Goal: Task Accomplishment & Management: Complete application form

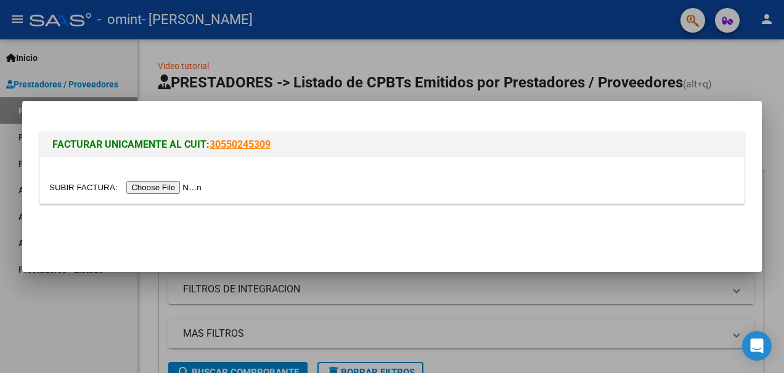
click at [177, 189] on input "file" at bounding box center [127, 187] width 156 height 13
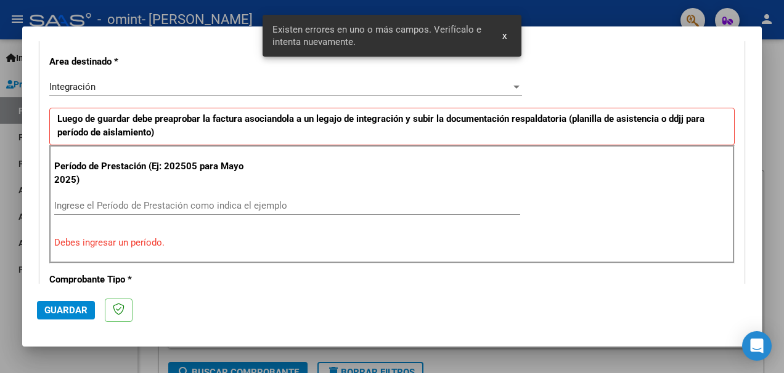
scroll to position [285, 0]
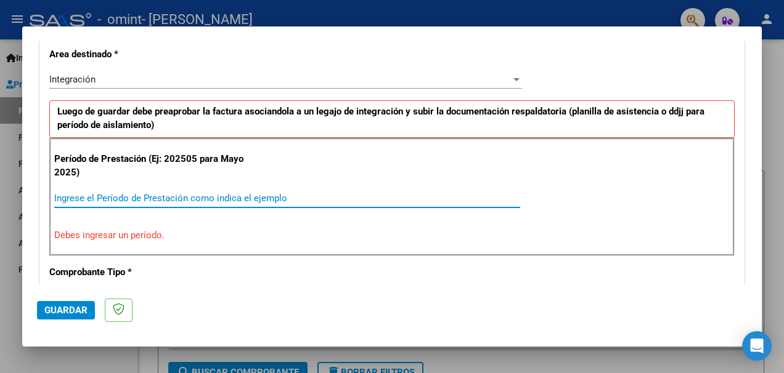
click at [205, 198] on input "Ingrese el Período de Prestación como indica el ejemplo" at bounding box center [287, 198] width 466 height 11
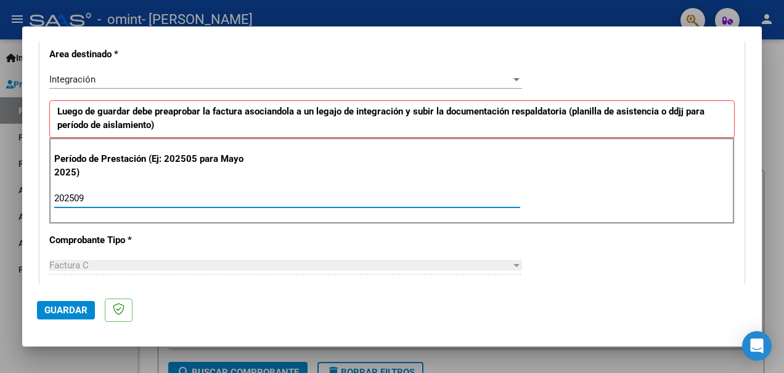
type input "202509"
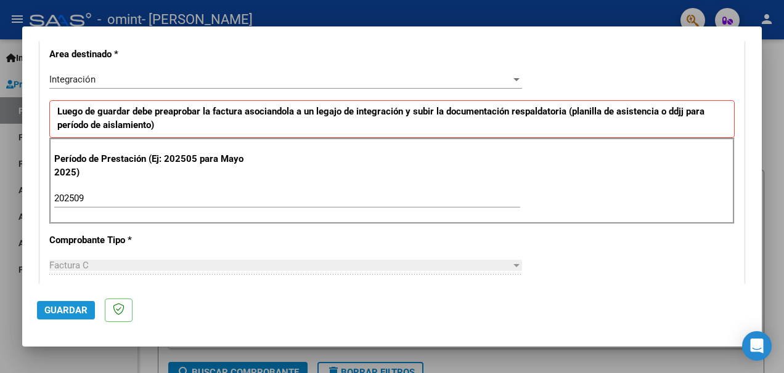
click at [81, 314] on span "Guardar" at bounding box center [65, 310] width 43 height 11
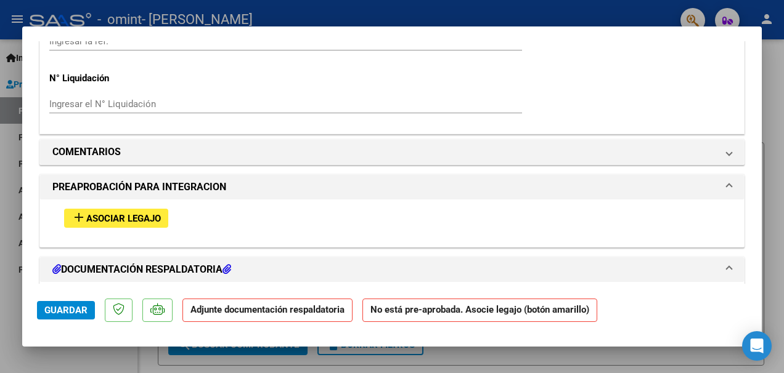
scroll to position [1109, 0]
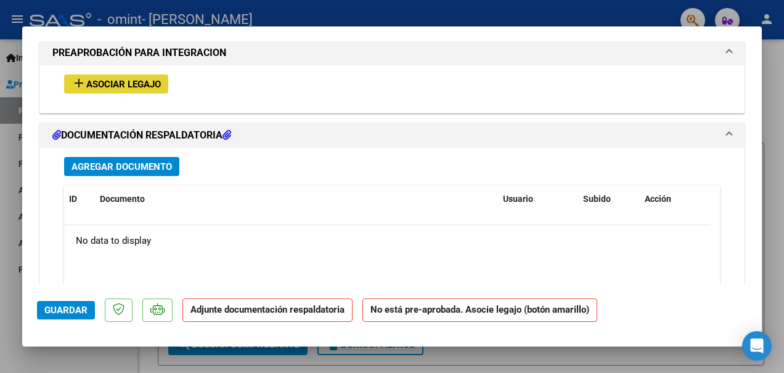
click at [158, 88] on span "Asociar Legajo" at bounding box center [123, 84] width 75 height 11
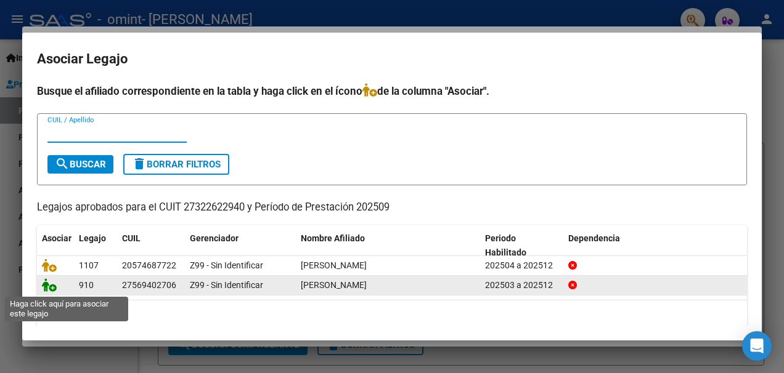
click at [44, 285] on icon at bounding box center [49, 285] width 15 height 14
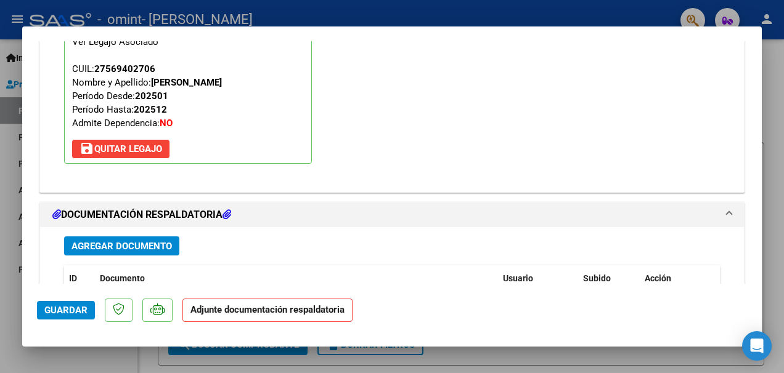
scroll to position [1326, 0]
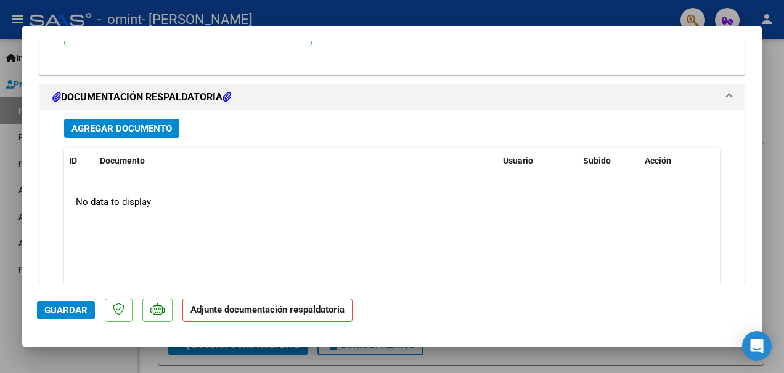
click at [124, 131] on span "Agregar Documento" at bounding box center [121, 128] width 100 height 11
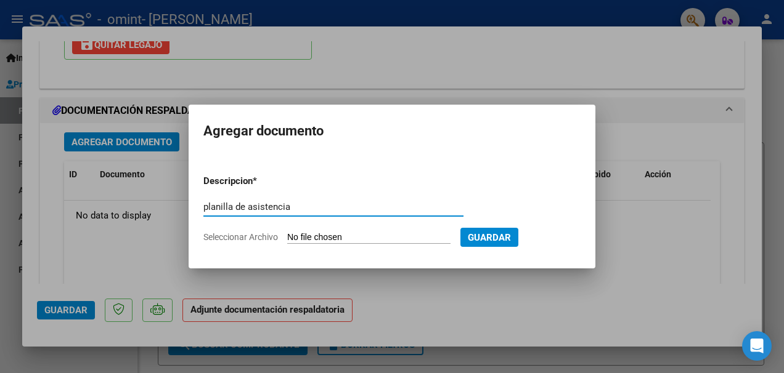
type input "planilla de asistencia"
click at [334, 238] on input "Seleccionar Archivo" at bounding box center [368, 238] width 163 height 12
type input "C:\fakepath\asistencia [DATE] [PERSON_NAME].pdf"
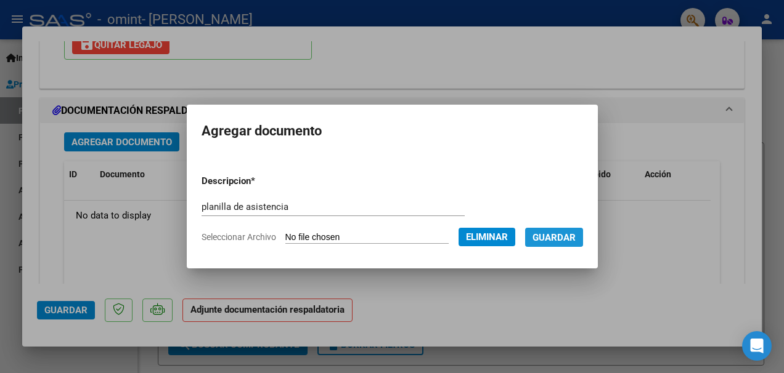
click at [562, 230] on button "Guardar" at bounding box center [554, 237] width 58 height 19
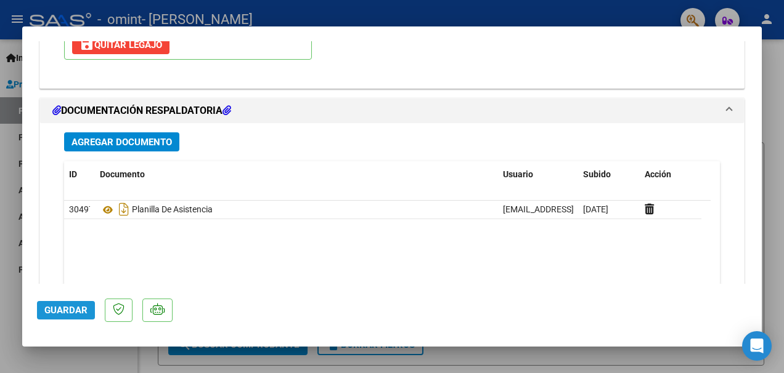
click at [65, 315] on span "Guardar" at bounding box center [65, 310] width 43 height 11
click at [374, 13] on div at bounding box center [392, 186] width 784 height 373
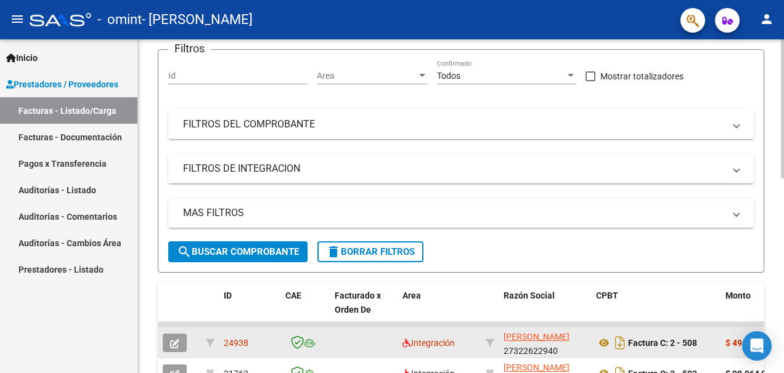
scroll to position [0, 0]
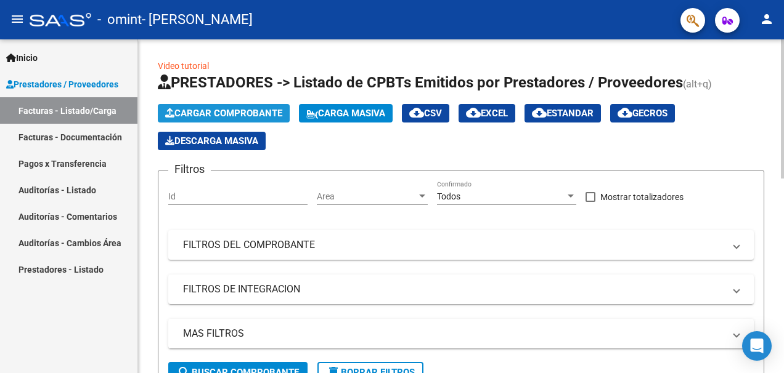
click at [254, 117] on span "Cargar Comprobante" at bounding box center [223, 113] width 117 height 11
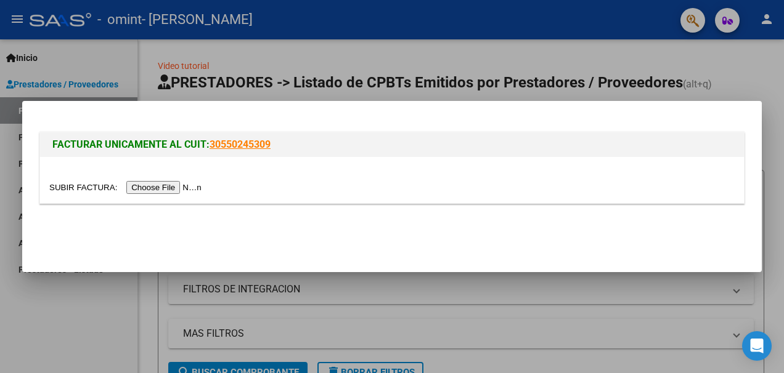
click at [195, 188] on input "file" at bounding box center [127, 187] width 156 height 13
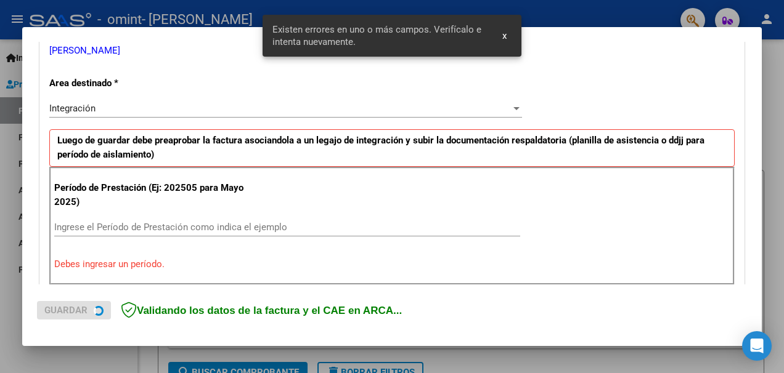
scroll to position [285, 0]
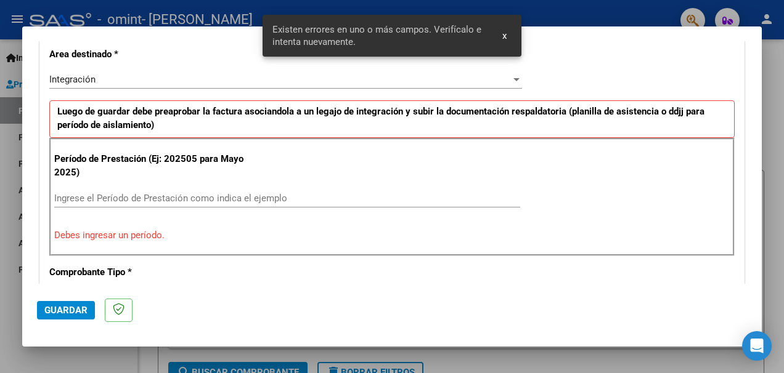
click at [187, 198] on input "Ingrese el Período de Prestación como indica el ejemplo" at bounding box center [287, 198] width 466 height 11
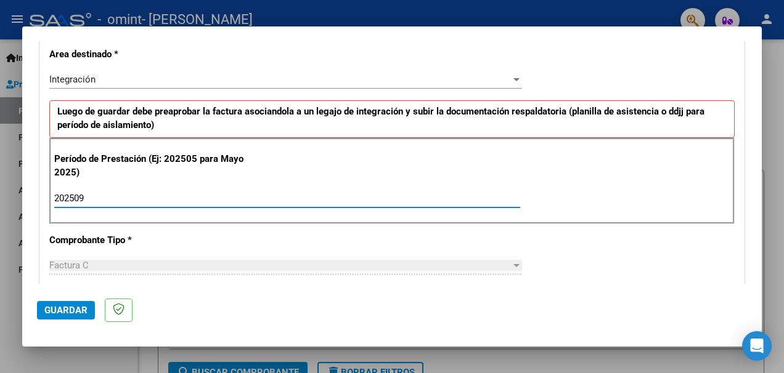
type input "202509"
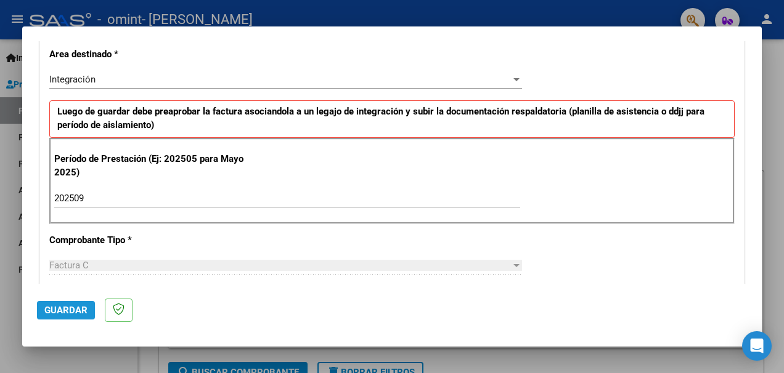
click at [79, 307] on span "Guardar" at bounding box center [65, 310] width 43 height 11
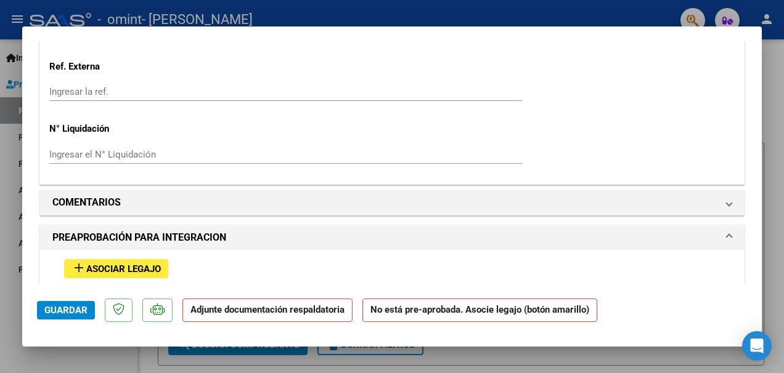
scroll to position [1047, 0]
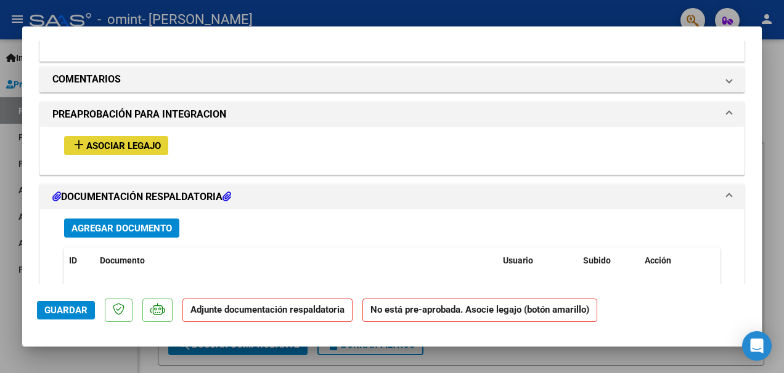
click at [158, 146] on span "Asociar Legajo" at bounding box center [123, 145] width 75 height 11
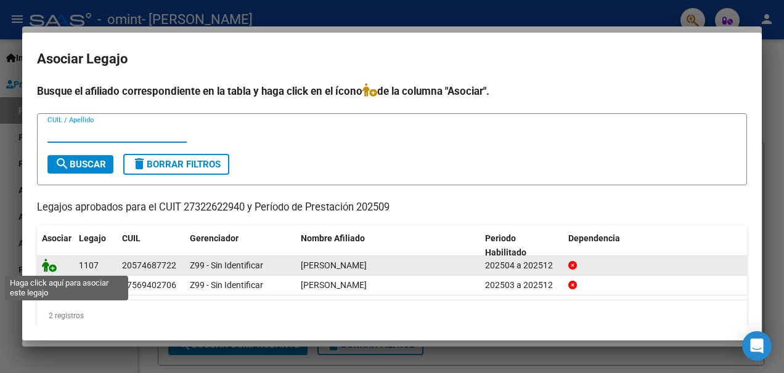
click at [53, 264] on icon at bounding box center [49, 266] width 15 height 14
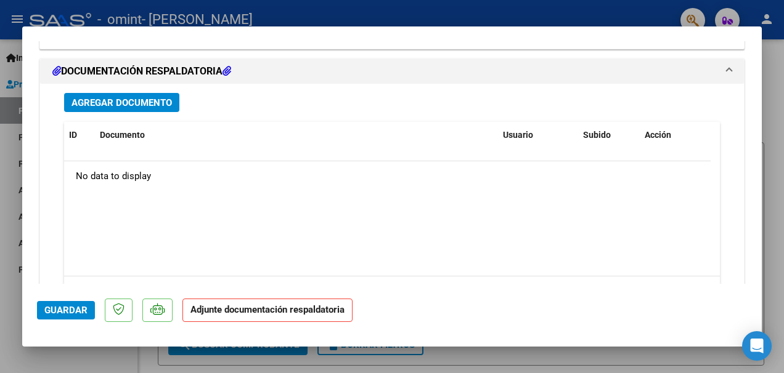
scroll to position [1304, 0]
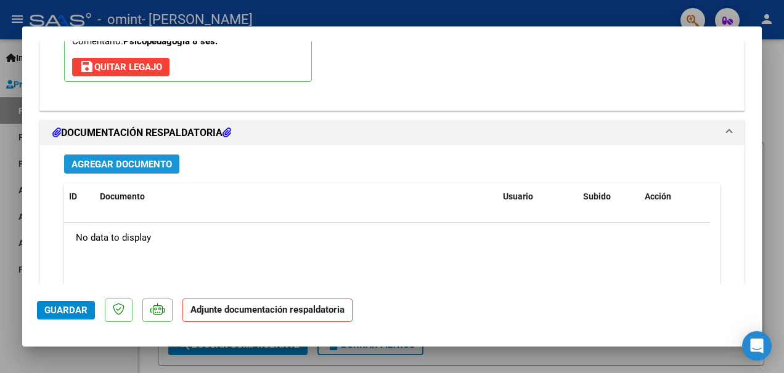
click at [160, 168] on span "Agregar Documento" at bounding box center [121, 164] width 100 height 11
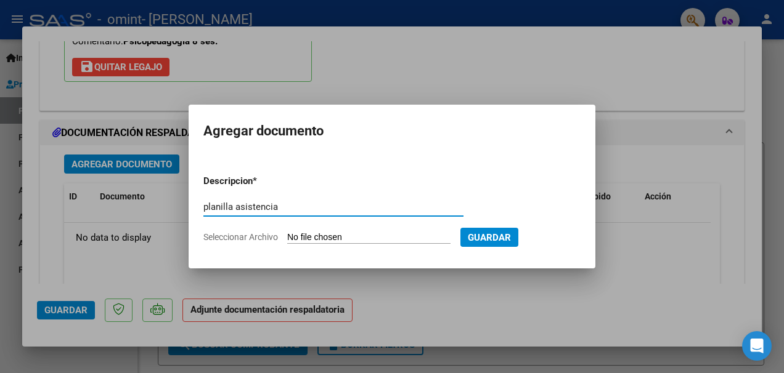
type input "planilla asistencia"
click at [262, 232] on span "Seleccionar Archivo" at bounding box center [240, 237] width 75 height 10
click at [287, 232] on input "Seleccionar Archivo" at bounding box center [368, 238] width 163 height 12
type input "C:\fakepath\asistencia [DATE] [PERSON_NAME].pdf"
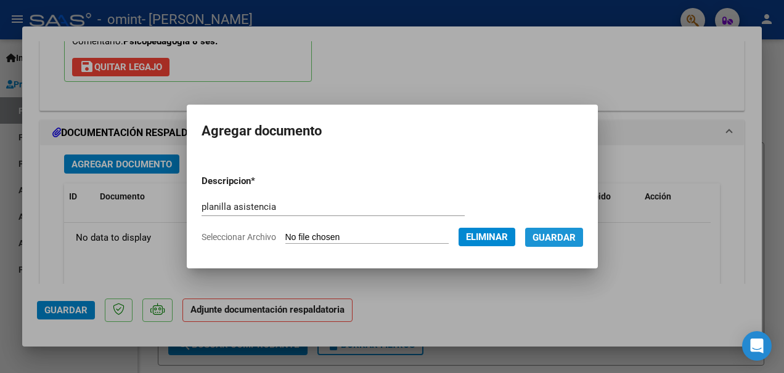
click at [583, 240] on button "Guardar" at bounding box center [554, 237] width 58 height 19
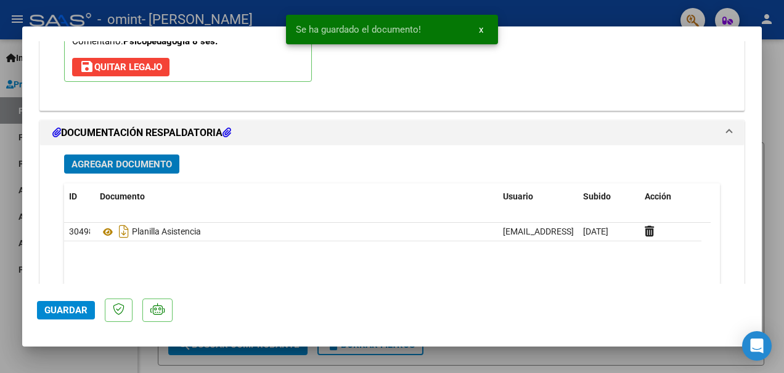
click at [66, 314] on span "Guardar" at bounding box center [65, 310] width 43 height 11
click at [558, 57] on div "Legajo preaprobado para Período de Prestación: 202509 Ver Legajo Asociado CUIL:…" at bounding box center [392, 1] width 674 height 197
click at [561, 18] on div at bounding box center [392, 186] width 784 height 373
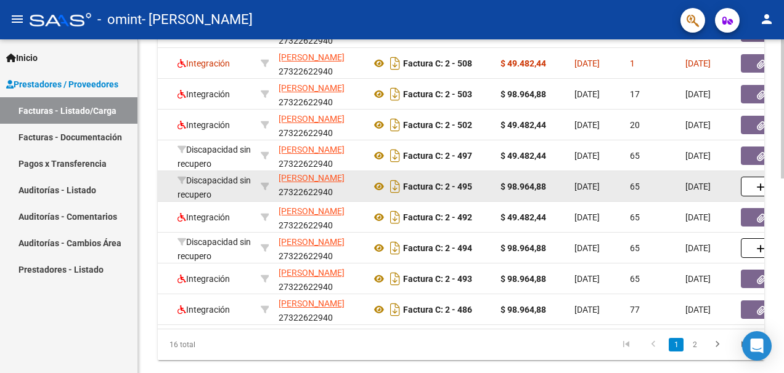
scroll to position [468, 0]
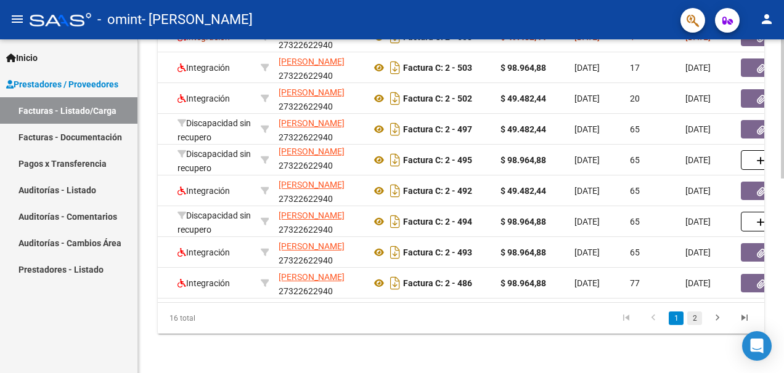
click at [697, 314] on link "2" at bounding box center [694, 319] width 15 height 14
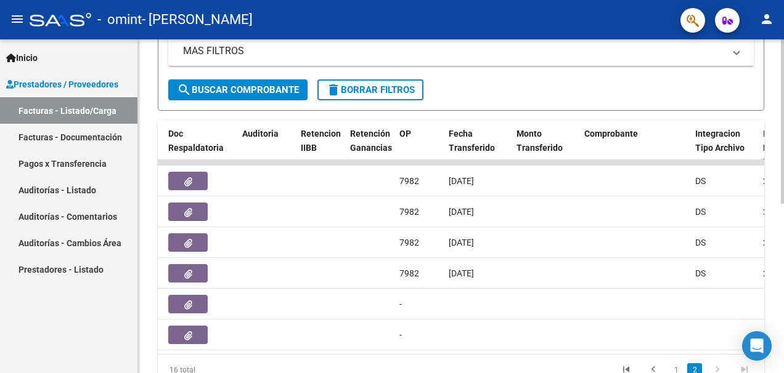
scroll to position [268, 0]
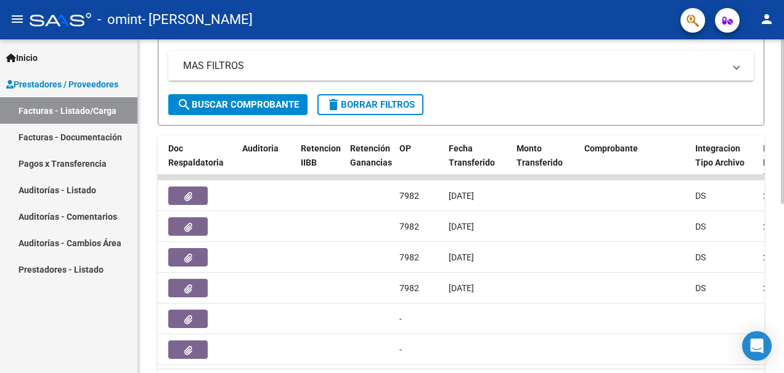
click at [782, 181] on div at bounding box center [782, 257] width 3 height 164
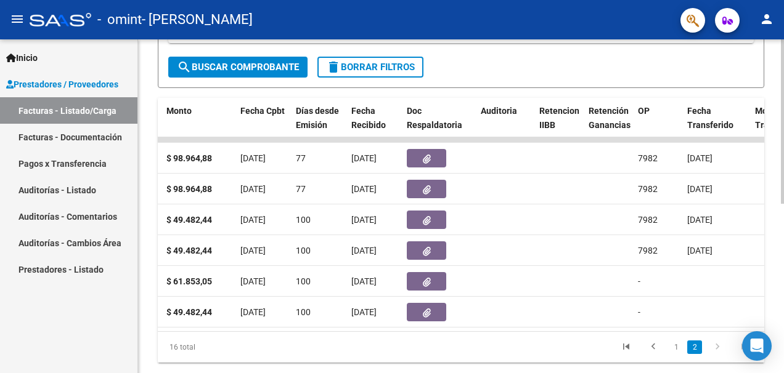
scroll to position [344, 0]
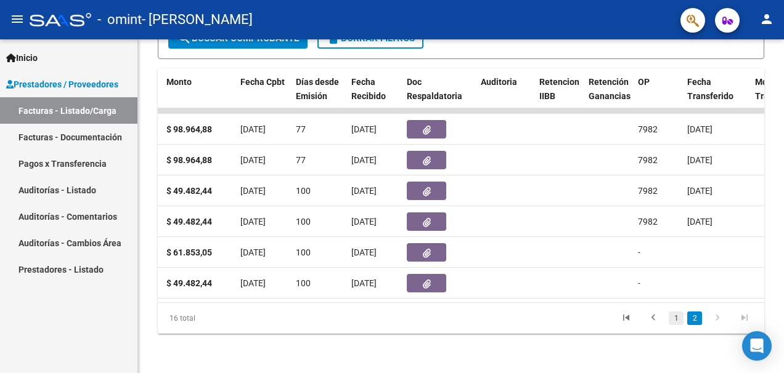
click at [674, 314] on link "1" at bounding box center [675, 319] width 15 height 14
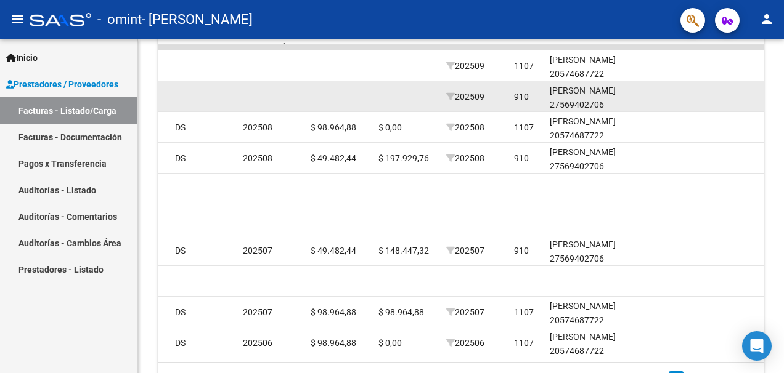
scroll to position [406, 0]
